Goal: Transaction & Acquisition: Purchase product/service

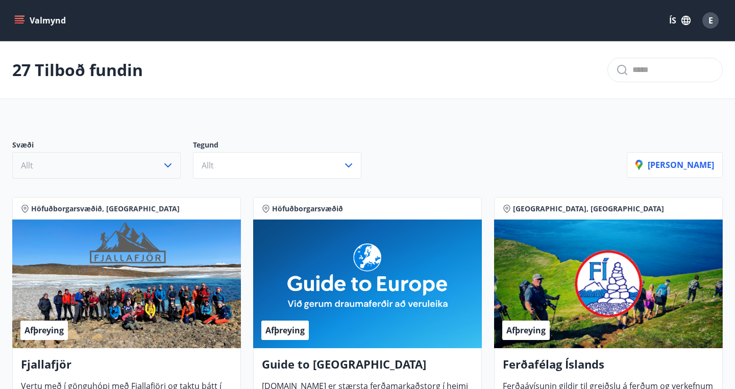
click at [175, 157] on button "Allt" at bounding box center [96, 165] width 168 height 27
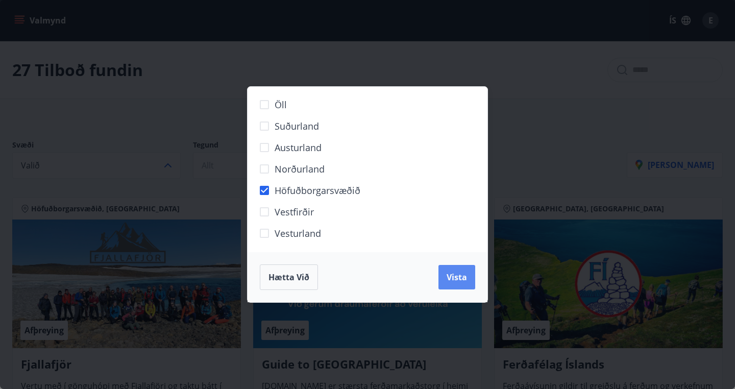
click at [459, 282] on span "Vista" at bounding box center [457, 277] width 20 height 11
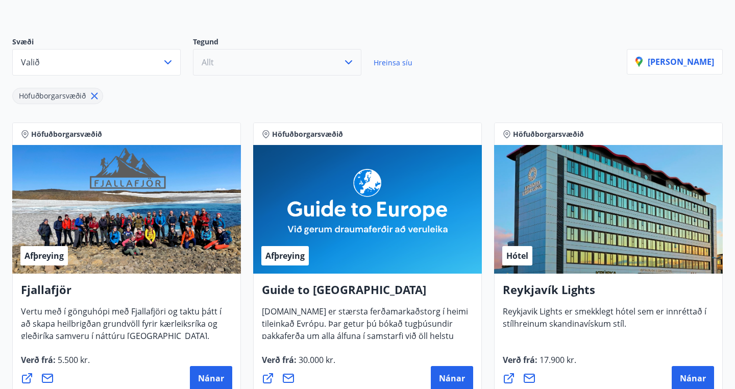
scroll to position [103, 0]
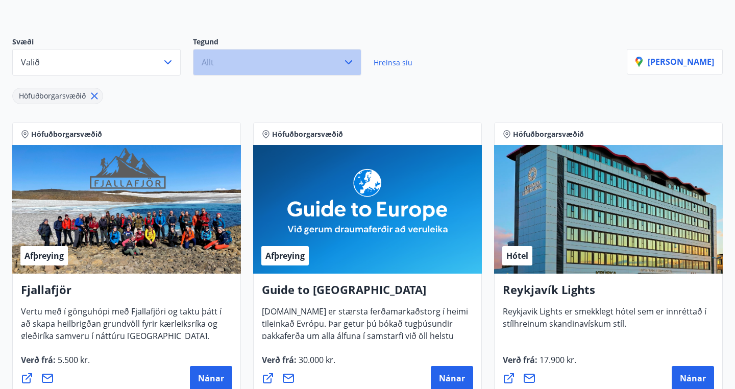
click at [335, 57] on button "Allt" at bounding box center [277, 62] width 168 height 27
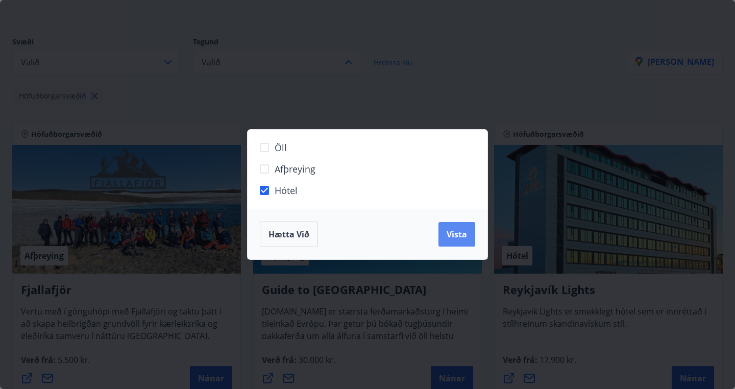
click at [446, 239] on button "Vista" at bounding box center [456, 234] width 37 height 25
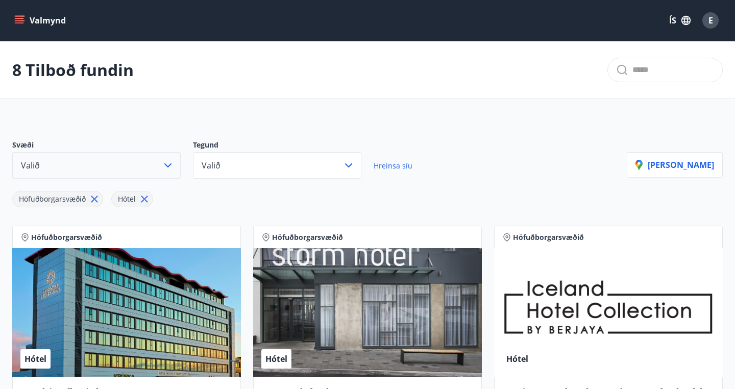
click at [177, 160] on button "Valið" at bounding box center [96, 165] width 168 height 27
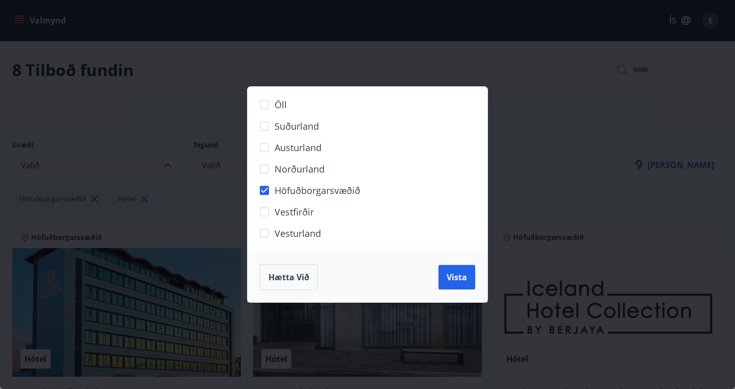
click at [266, 184] on label "Höfuðborgarsvæðið" at bounding box center [361, 194] width 214 height 21
click at [456, 275] on span "Vista" at bounding box center [457, 277] width 20 height 11
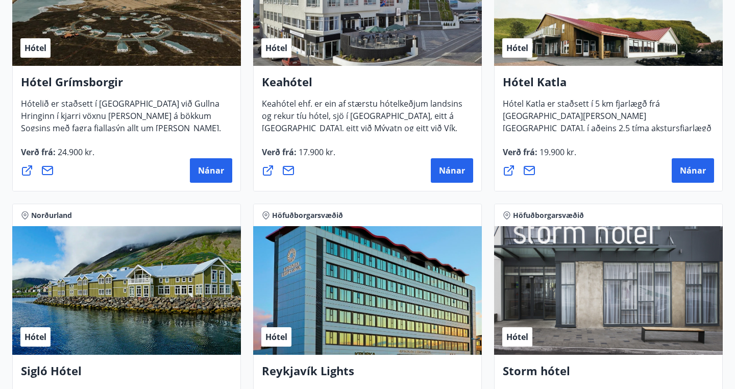
scroll to position [130, 0]
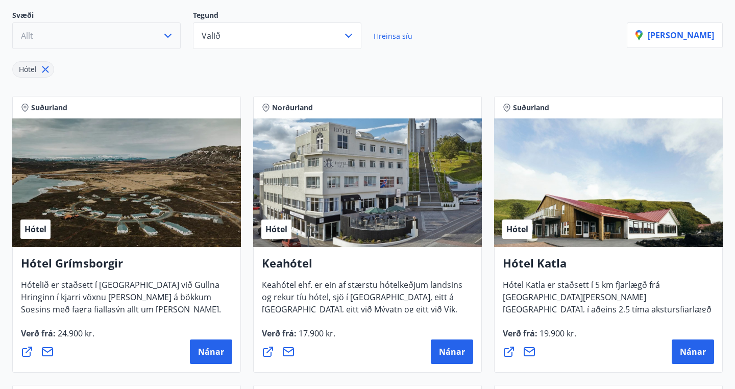
click at [161, 41] on button "Allt" at bounding box center [96, 35] width 168 height 27
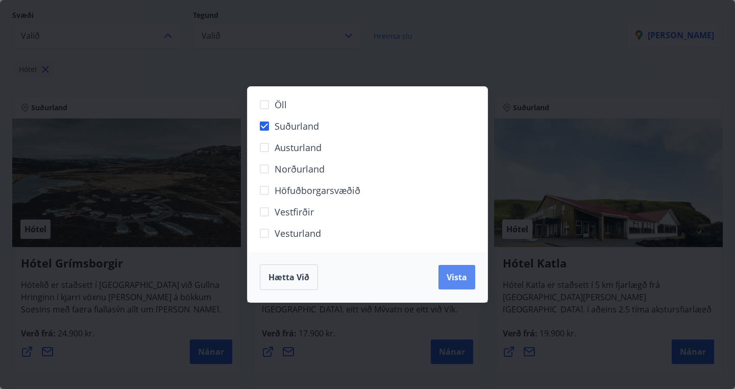
click at [462, 281] on span "Vista" at bounding box center [457, 277] width 20 height 11
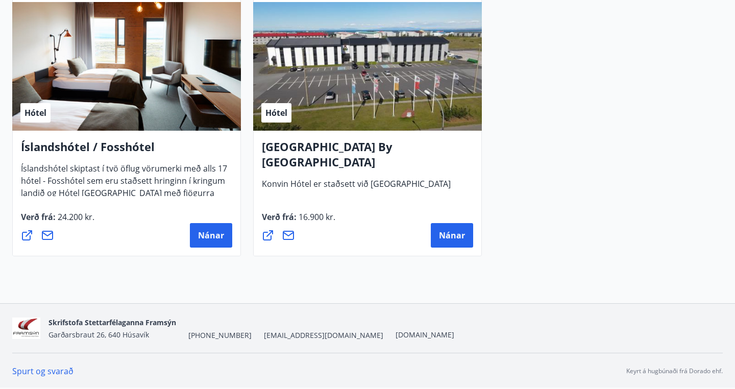
scroll to position [824, 0]
click at [460, 239] on span "Nánar" at bounding box center [452, 235] width 26 height 11
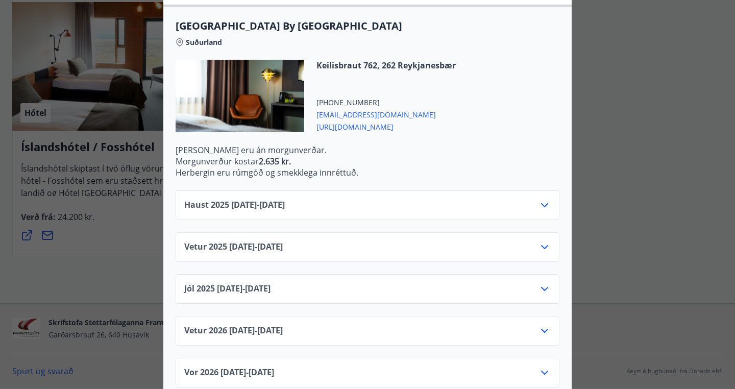
scroll to position [271, 0]
click at [527, 325] on div "Vetur [PHONE_NUMBER][DATE] - [DATE]" at bounding box center [367, 335] width 366 height 20
click at [542, 325] on icon at bounding box center [544, 331] width 12 height 12
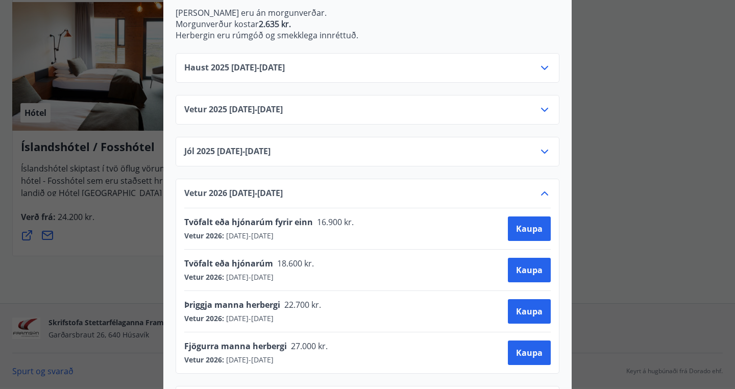
scroll to position [415, 0]
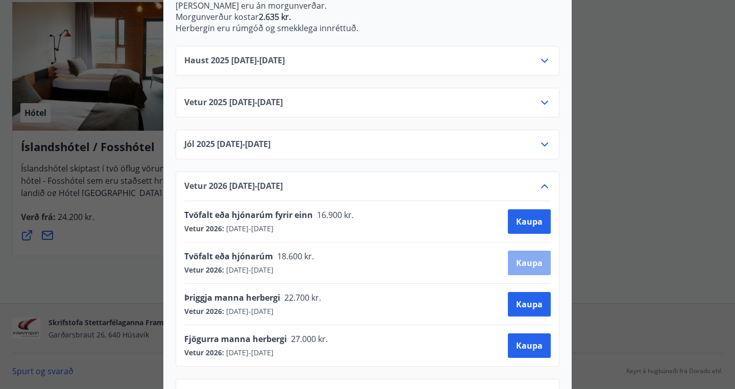
click at [529, 257] on span "Kaupa" at bounding box center [529, 262] width 27 height 11
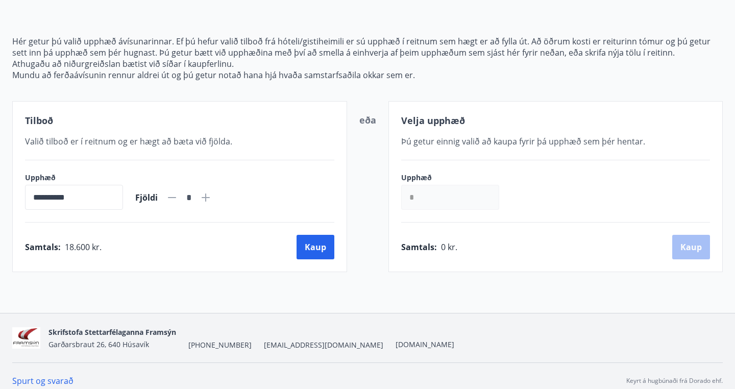
scroll to position [109, 0]
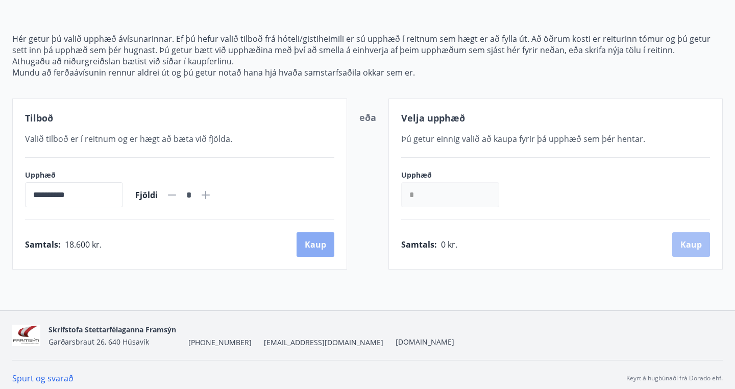
click at [311, 241] on button "Kaup" at bounding box center [316, 244] width 38 height 25
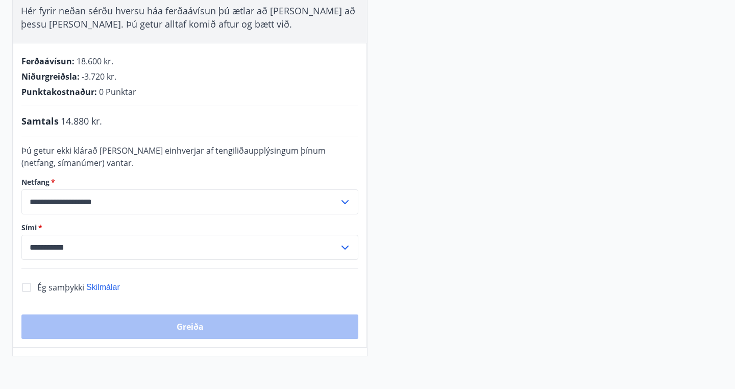
scroll to position [204, 0]
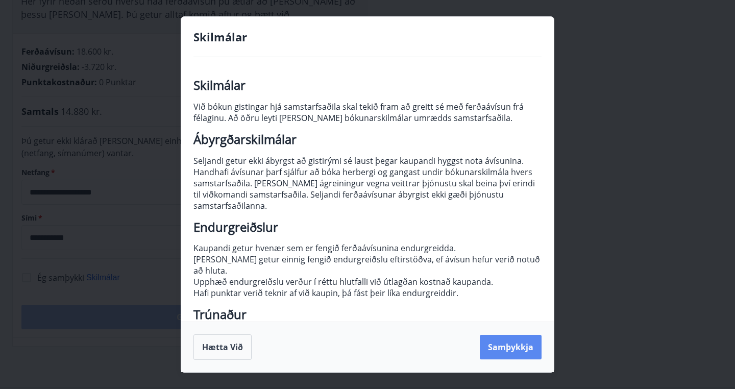
click at [509, 355] on button "Samþykkja" at bounding box center [511, 347] width 62 height 25
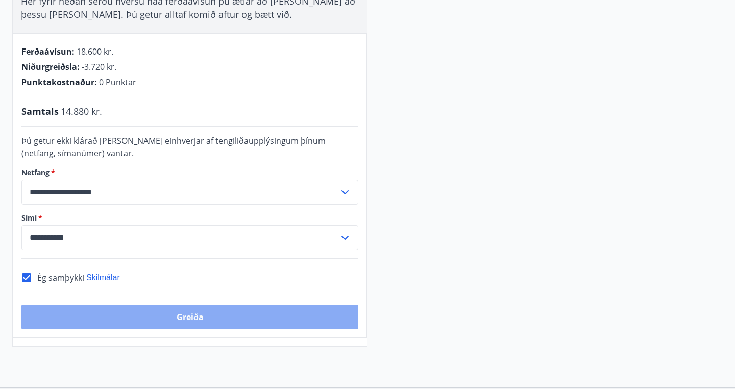
click at [217, 322] on button "Greiða" at bounding box center [189, 317] width 337 height 25
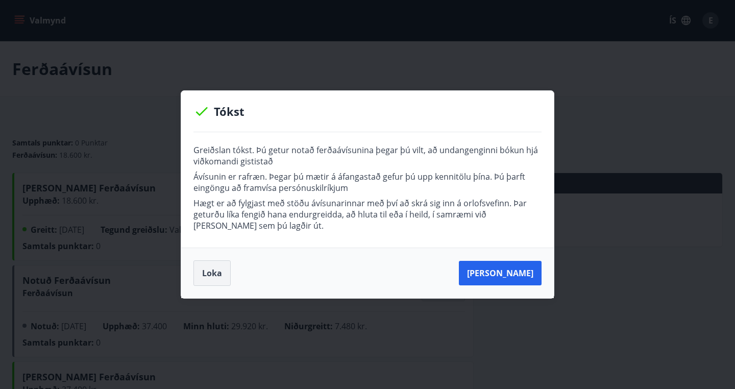
click at [225, 276] on button "Loka" at bounding box center [211, 273] width 37 height 26
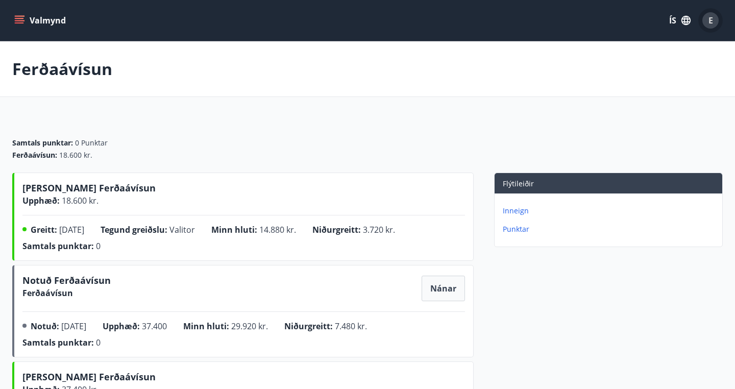
click at [712, 22] on span "E" at bounding box center [710, 20] width 5 height 11
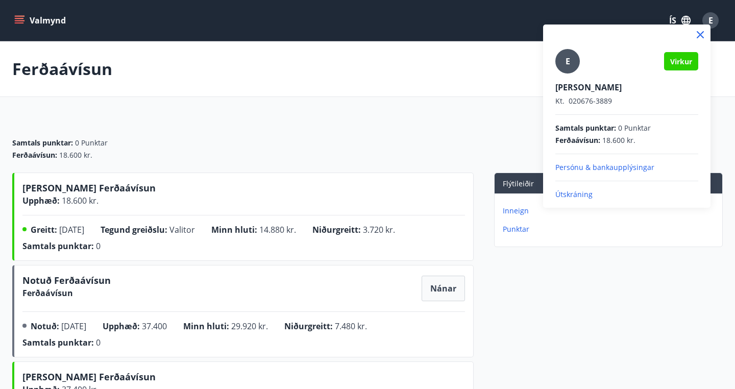
click at [577, 193] on p "Útskráning" at bounding box center [626, 194] width 143 height 10
click at [581, 189] on div "E Virkur Erla Kristín Hreinsdóttir Kt. 020676-3889 Samtals punktar : 0 Punktar …" at bounding box center [626, 124] width 143 height 151
click at [580, 195] on p "Útskráning" at bounding box center [626, 194] width 143 height 10
